Goal: Complete application form

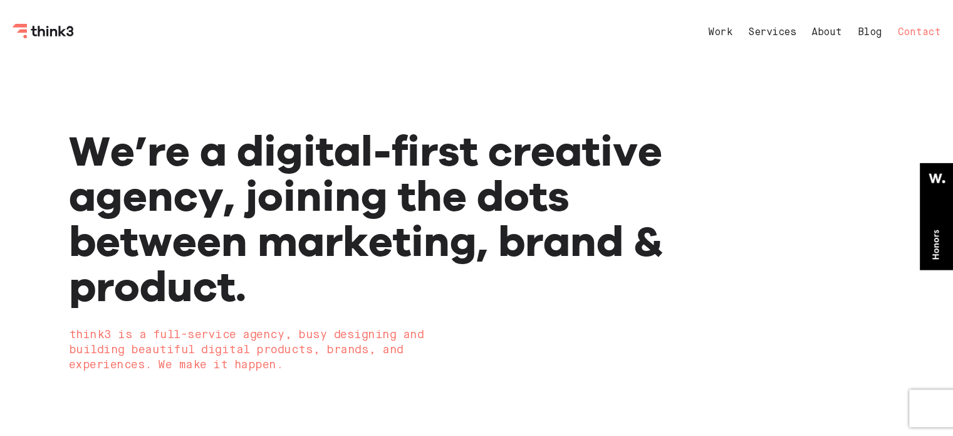
click at [912, 31] on link "Contact" at bounding box center [919, 33] width 43 height 10
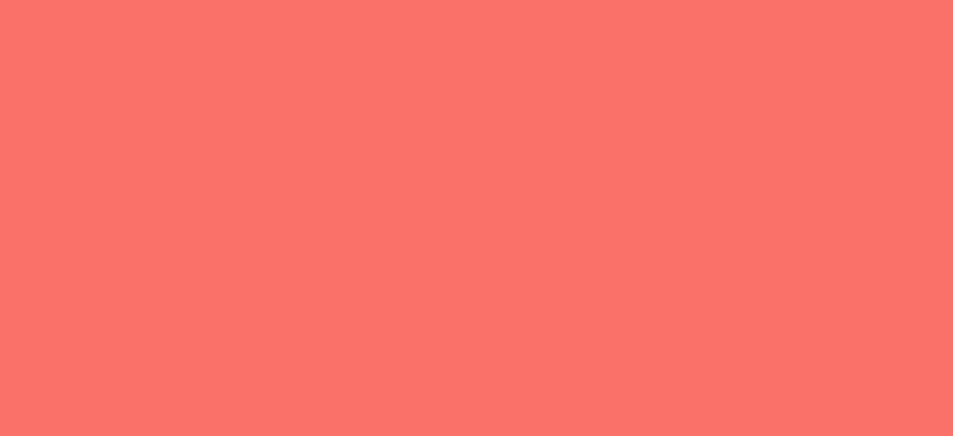
select select "General enquiry"
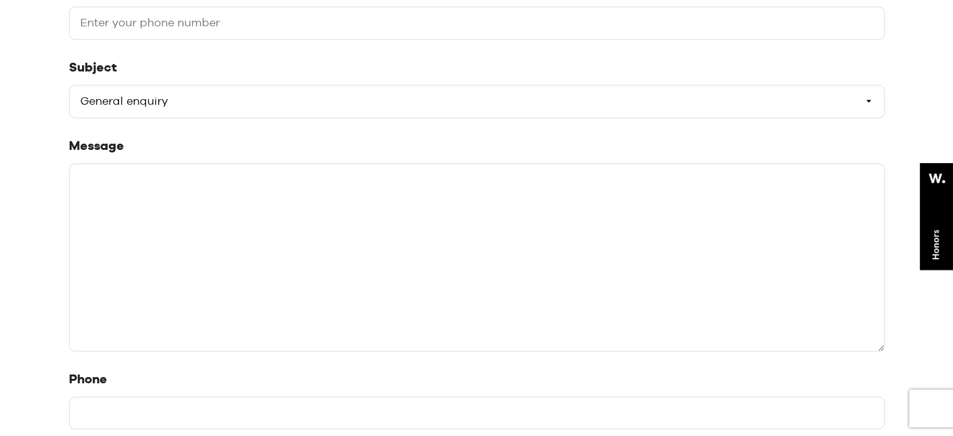
scroll to position [376, 0]
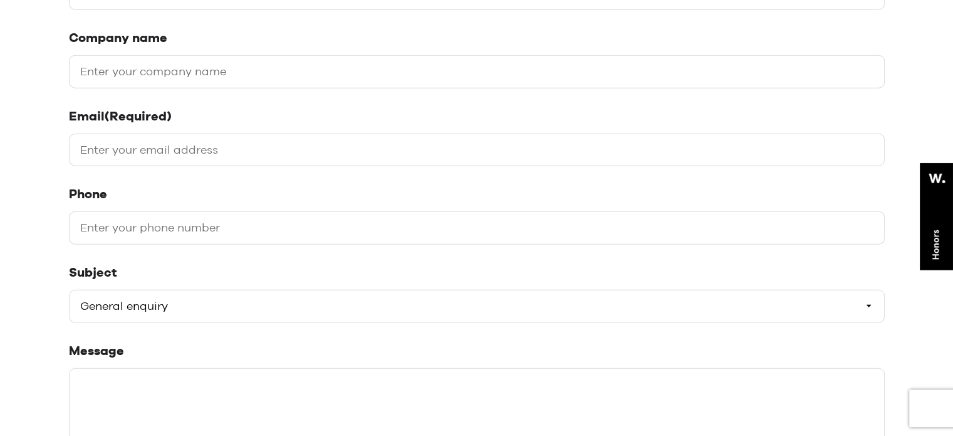
click at [185, 66] on input "Company name" at bounding box center [477, 71] width 816 height 33
type input "Digital Link Building"
type input "[PERSON_NAME]"
type input "[EMAIL_ADDRESS][DOMAIN_NAME]"
type input "07908525886"
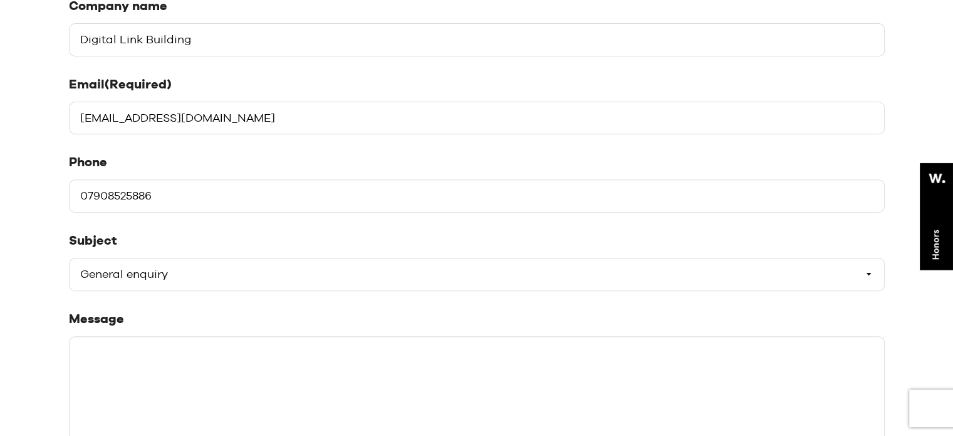
scroll to position [501, 0]
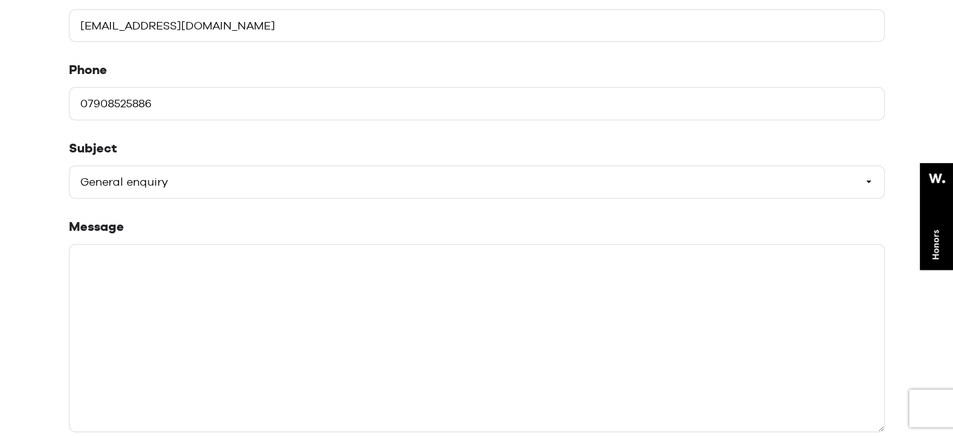
click at [183, 169] on select "Please select a subject General enquiry Start a project Support" at bounding box center [477, 181] width 816 height 33
click at [69, 165] on select "Please select a subject General enquiry Start a project Support" at bounding box center [477, 181] width 816 height 33
click at [135, 266] on textarea "Message" at bounding box center [477, 337] width 816 height 188
paste textarea "Hello, I hope you are well and happy. I am an SEO Guest Post Outreach Service P…"
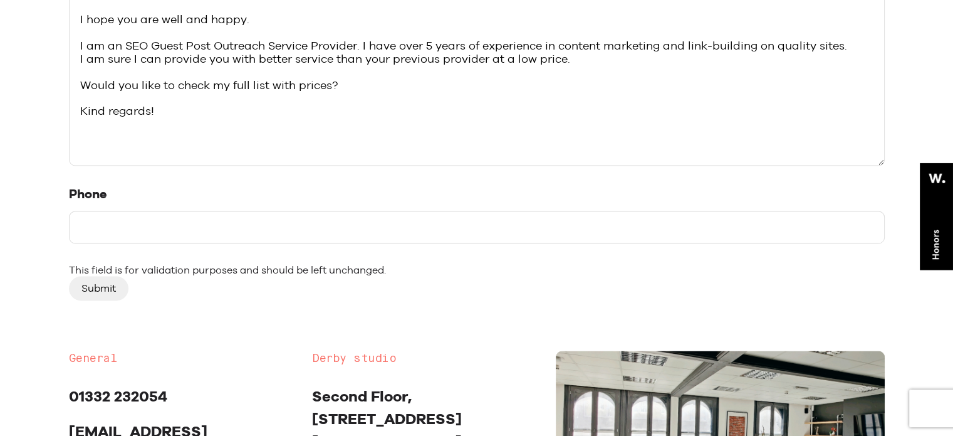
scroll to position [815, 0]
type textarea "Hello, I hope you are well and happy. I am an SEO Guest Post Outreach Service P…"
click at [167, 211] on input "Phone" at bounding box center [477, 227] width 816 height 33
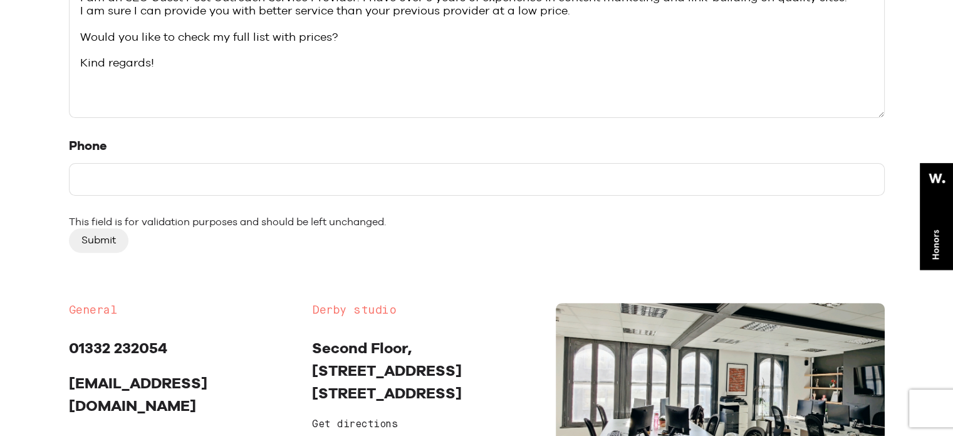
click at [179, 179] on input "Phone" at bounding box center [477, 179] width 816 height 33
click at [175, 177] on input "Phone" at bounding box center [477, 179] width 816 height 33
type input "7908525886"
click at [102, 226] on div "This field is for validation purposes and should be left unchanged." at bounding box center [477, 222] width 816 height 13
click at [79, 249] on input "Submit" at bounding box center [99, 240] width 60 height 24
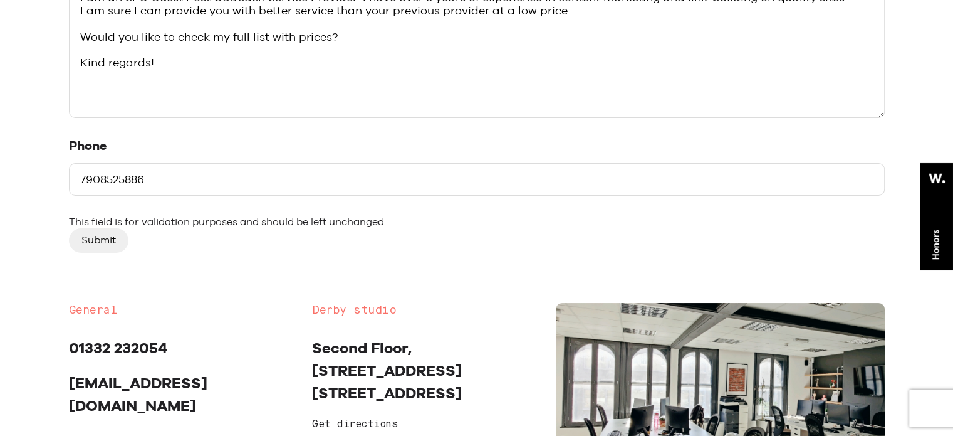
click at [89, 246] on input "Submit" at bounding box center [99, 240] width 60 height 24
